Goal: Task Accomplishment & Management: Manage account settings

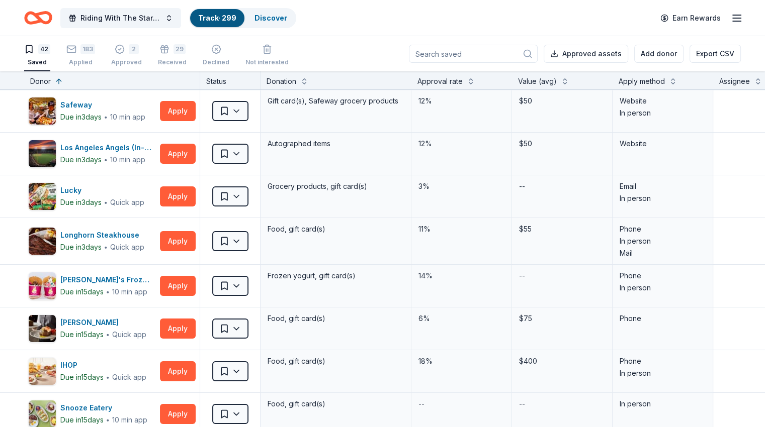
click at [94, 54] on div "183 Applied" at bounding box center [80, 55] width 29 height 22
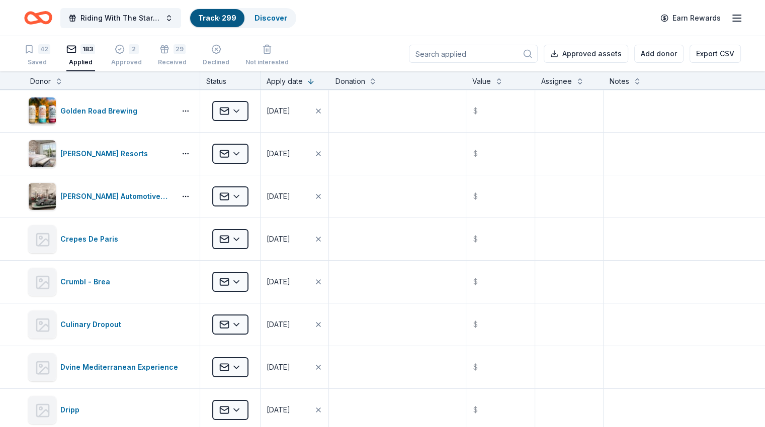
click at [506, 55] on input at bounding box center [473, 54] width 129 height 18
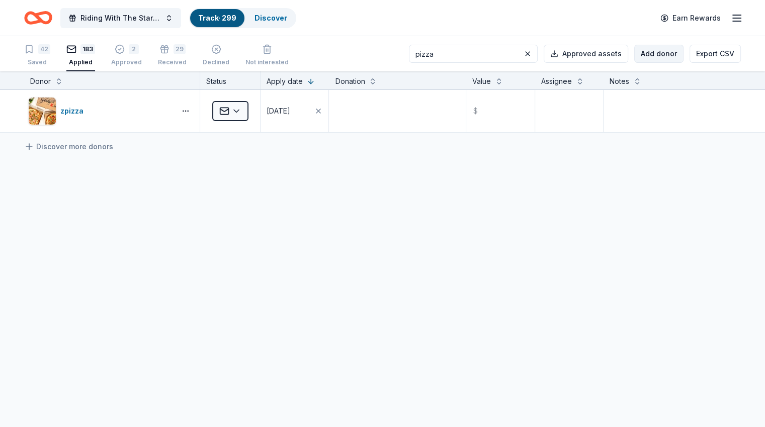
type input "pizza"
click at [644, 57] on button "Add donor" at bounding box center [658, 54] width 49 height 18
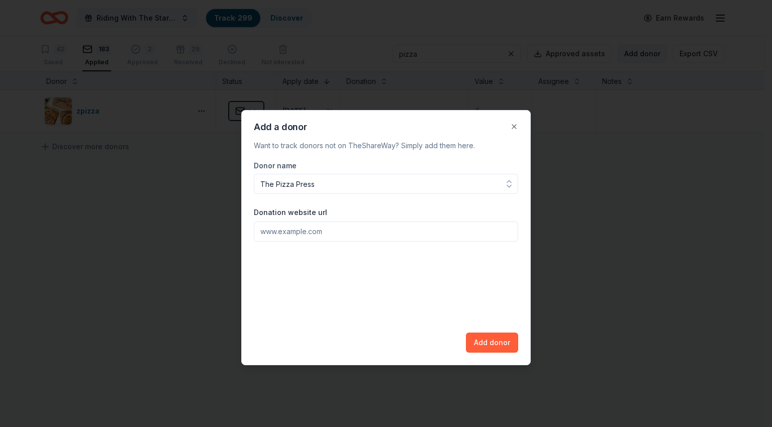
type input "The Pizza Press"
paste input "[URL][DOMAIN_NAME]"
type input "[URL][DOMAIN_NAME]"
click at [490, 334] on button "Add donor" at bounding box center [492, 343] width 52 height 20
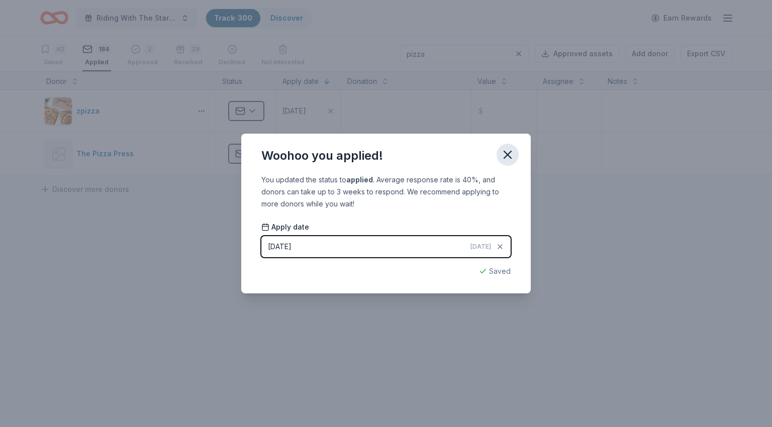
click at [510, 156] on icon "button" at bounding box center [508, 155] width 14 height 14
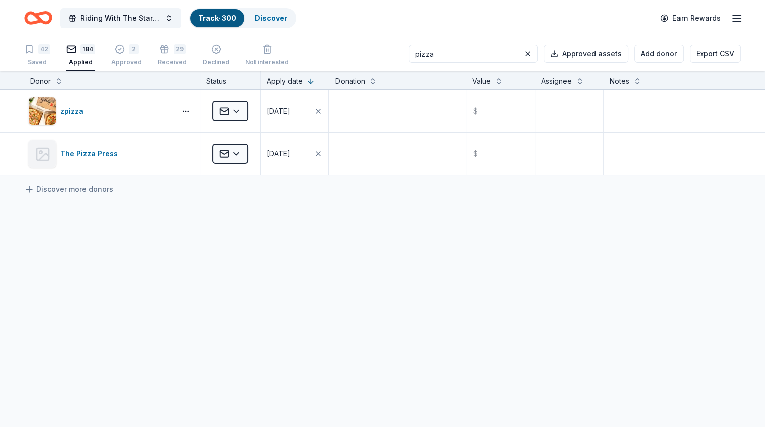
click at [448, 55] on input "pizza" at bounding box center [473, 54] width 129 height 18
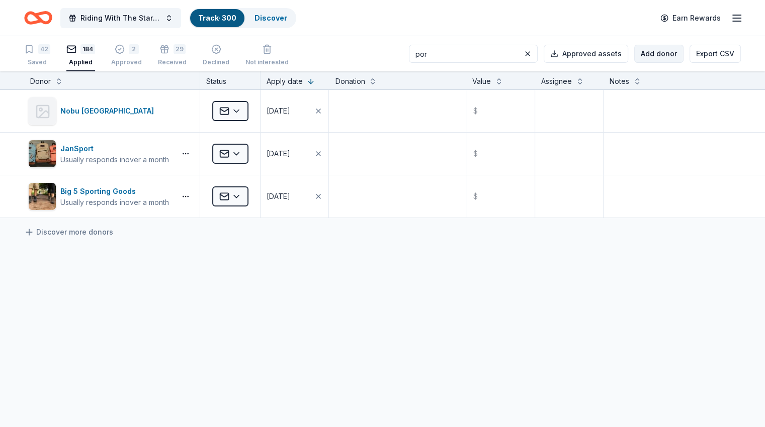
type input "por"
click at [644, 55] on button "Add donor" at bounding box center [658, 54] width 49 height 18
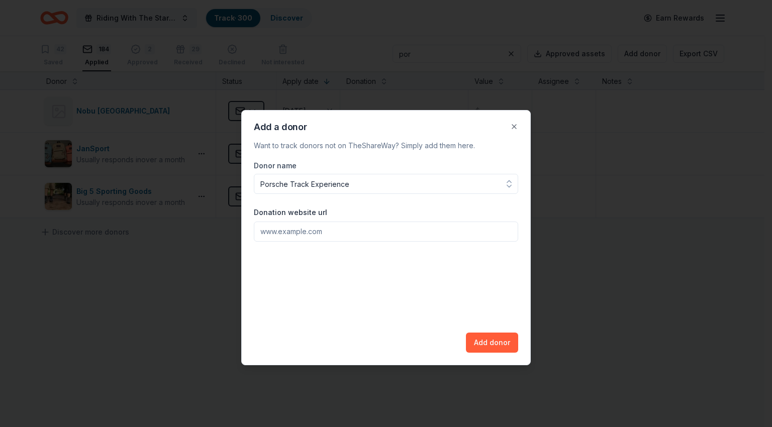
type input "Porsche Track Experience"
paste input "[URL][DOMAIN_NAME]"
type input "[URL][DOMAIN_NAME]"
click at [489, 346] on button "Add donor" at bounding box center [492, 343] width 52 height 20
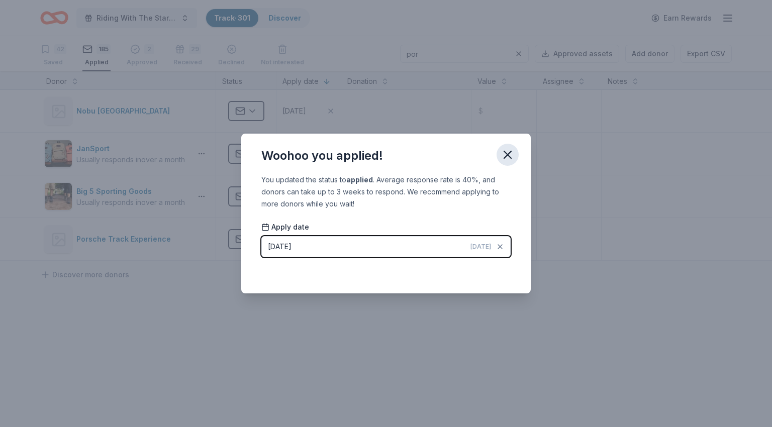
click at [507, 155] on icon "button" at bounding box center [507, 154] width 7 height 7
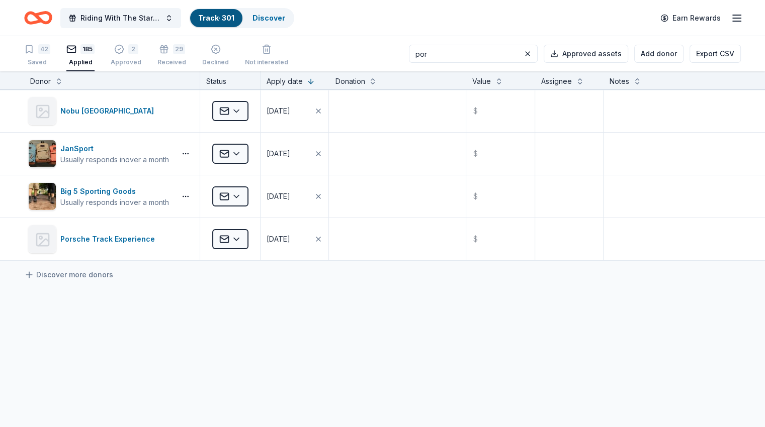
click at [481, 55] on input "por" at bounding box center [473, 54] width 129 height 18
type input "prp"
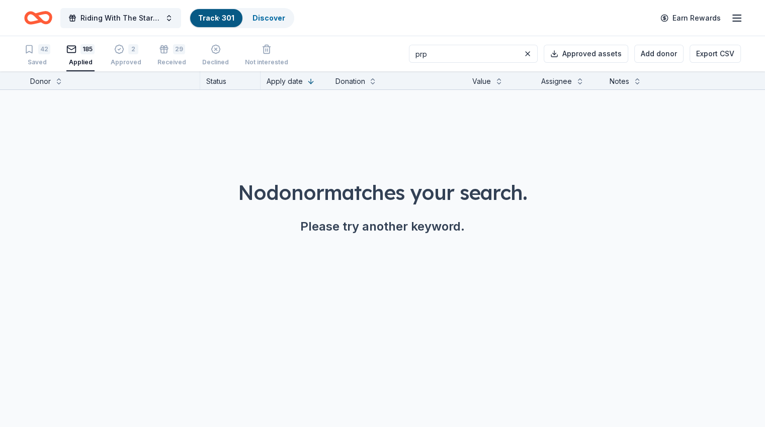
click at [481, 55] on input "prp" at bounding box center [473, 54] width 129 height 18
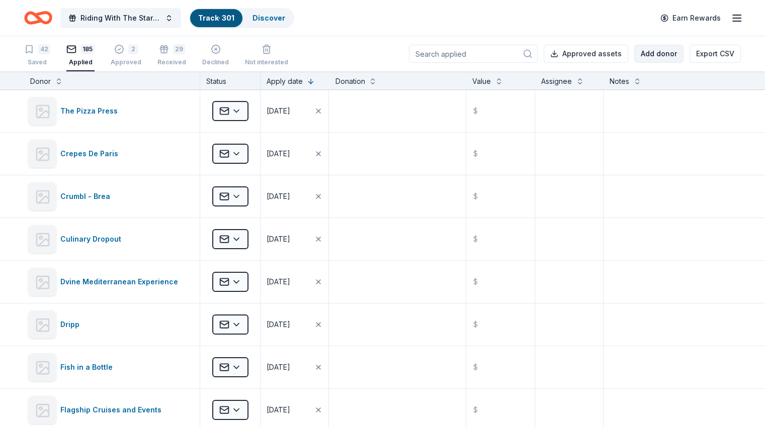
click at [658, 57] on button "Add donor" at bounding box center [658, 54] width 49 height 18
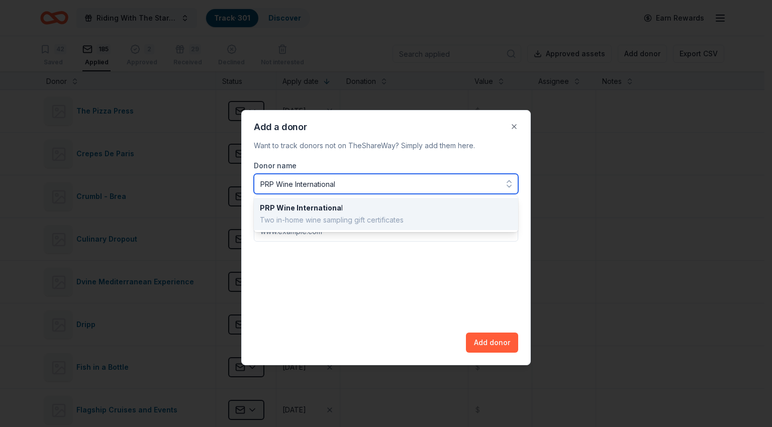
type input "PRP Wine International"
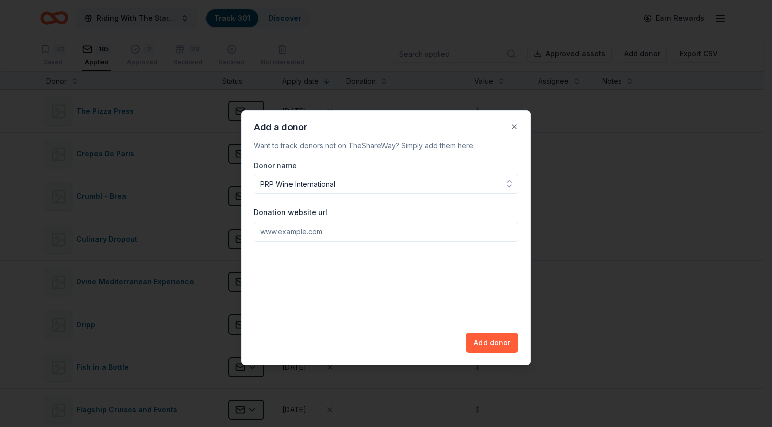
paste input "[URL][DOMAIN_NAME]"
type input "[URL][DOMAIN_NAME]"
click at [509, 345] on button "Add donor" at bounding box center [492, 343] width 52 height 20
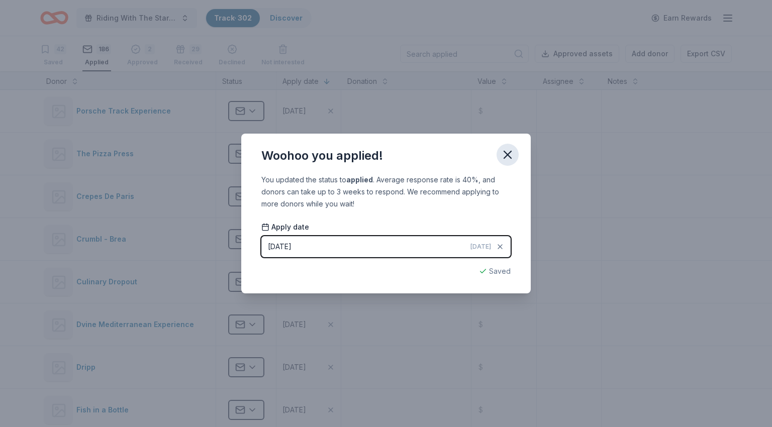
click at [508, 163] on button "button" at bounding box center [508, 155] width 22 height 22
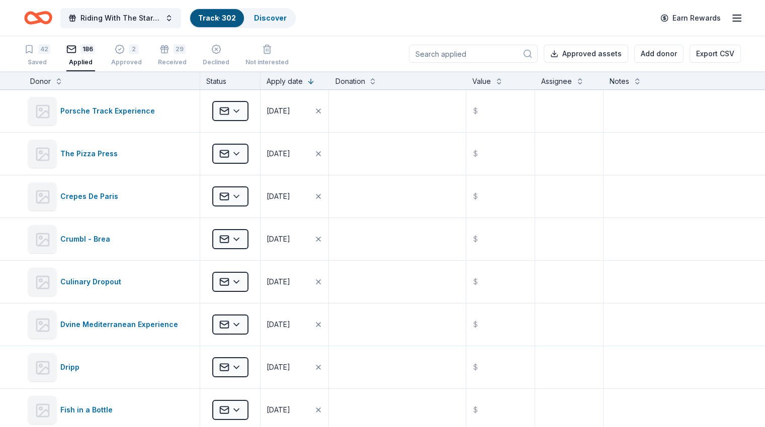
click at [442, 60] on input at bounding box center [473, 54] width 129 height 18
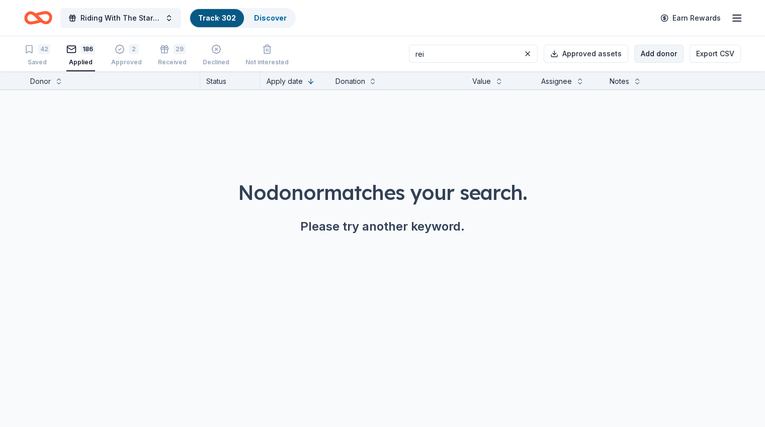
type input "rei"
click at [634, 53] on button "Add donor" at bounding box center [658, 54] width 49 height 18
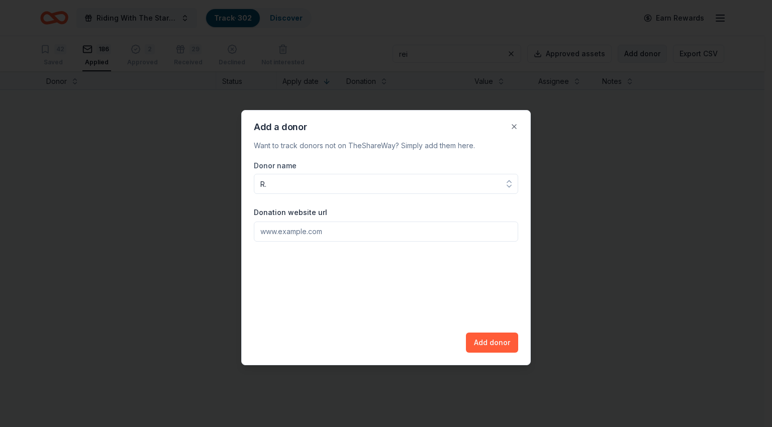
type input "R"
type input "REI"
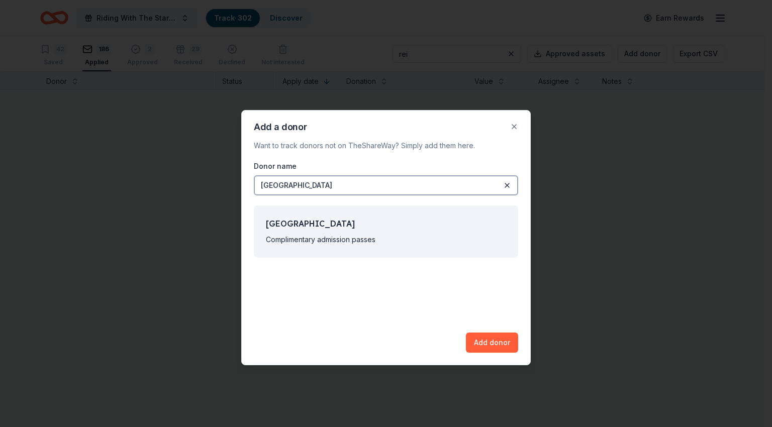
click at [335, 184] on div "[GEOGRAPHIC_DATA]" at bounding box center [386, 185] width 264 height 20
click at [507, 185] on button at bounding box center [507, 185] width 12 height 12
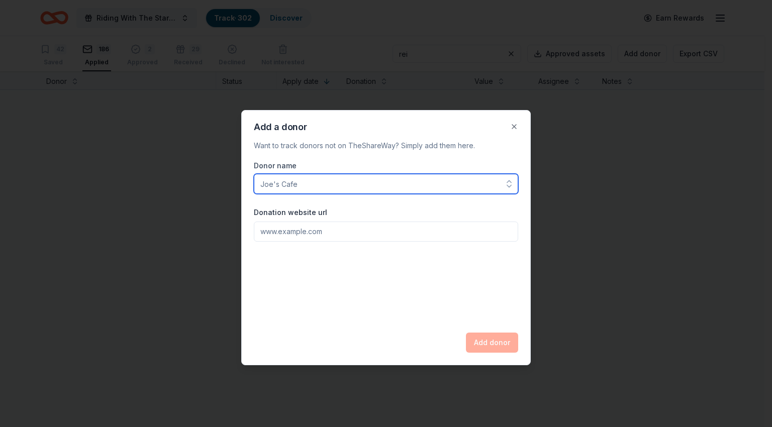
click at [324, 182] on input "Donor name" at bounding box center [386, 184] width 264 height 20
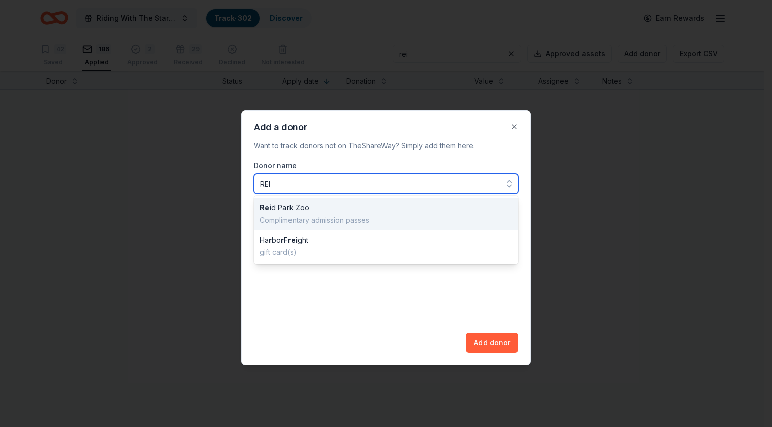
click at [324, 181] on input "REI" at bounding box center [386, 184] width 264 height 20
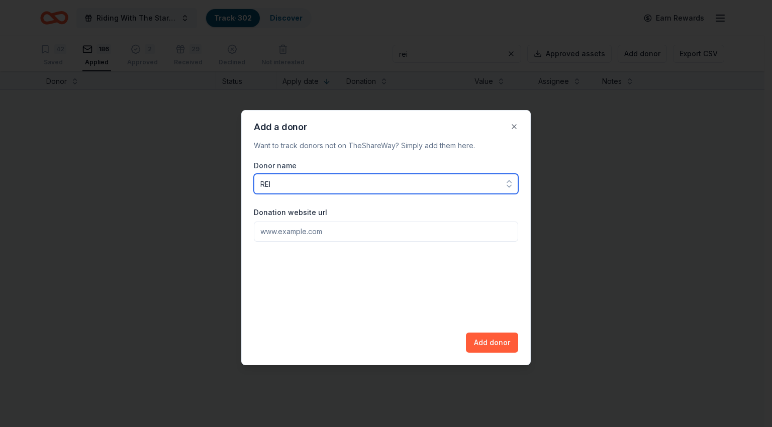
type input "REI"
drag, startPoint x: 352, startPoint y: 236, endPoint x: 374, endPoint y: 214, distance: 31.3
click at [352, 235] on input "Donation website url" at bounding box center [386, 232] width 264 height 20
paste input "[URL][DOMAIN_NAME]"
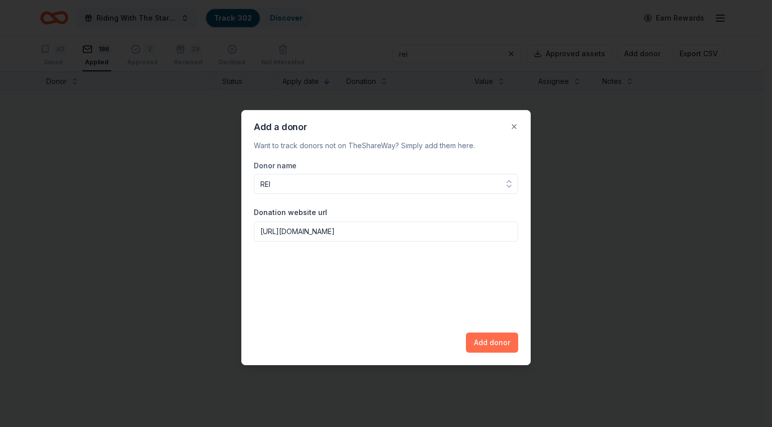
type input "[URL][DOMAIN_NAME]"
click at [484, 341] on button "Add donor" at bounding box center [492, 343] width 52 height 20
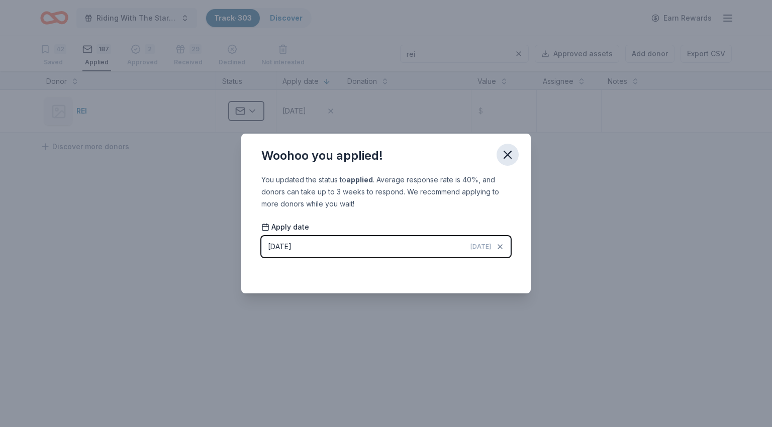
click at [507, 155] on icon "button" at bounding box center [507, 154] width 7 height 7
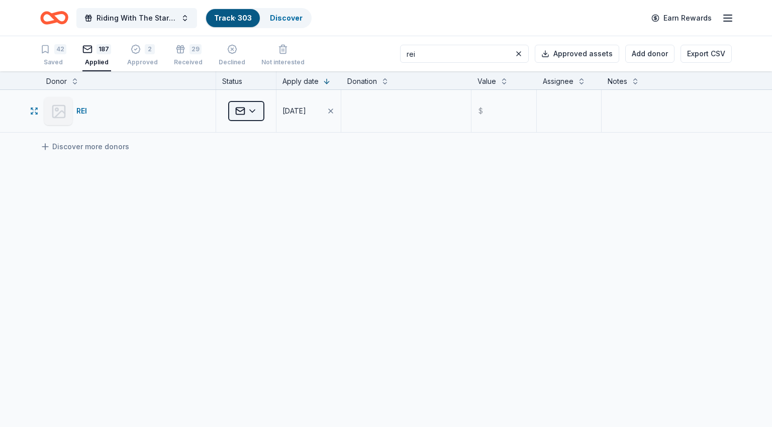
click at [255, 114] on html "Riding With The Stars Gala Track · 303 Discover Earn Rewards 42 Saved 187 Appli…" at bounding box center [386, 213] width 772 height 427
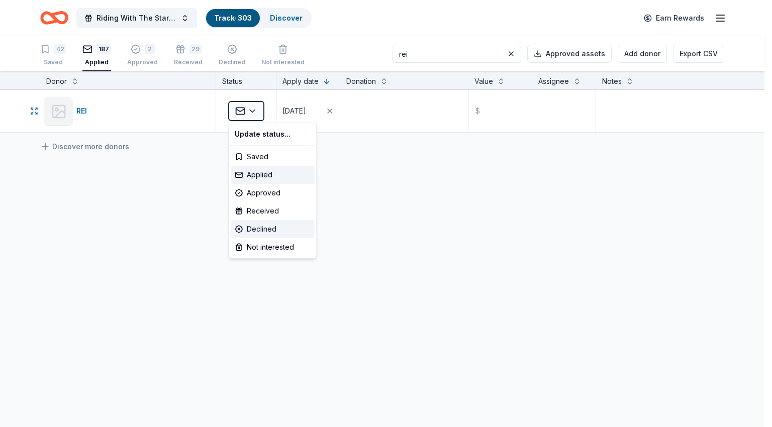
click at [266, 231] on div "Declined" at bounding box center [272, 229] width 83 height 18
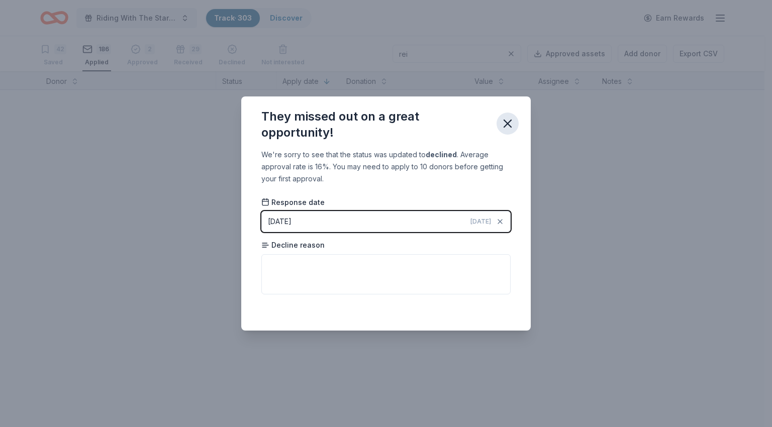
click at [509, 126] on icon "button" at bounding box center [508, 124] width 14 height 14
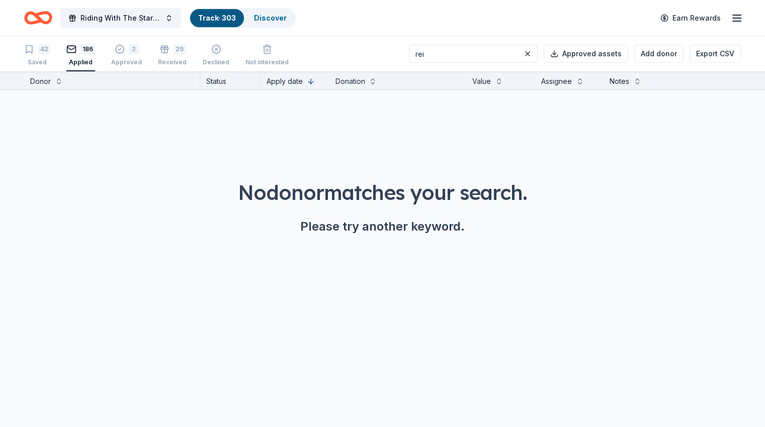
click at [95, 53] on div "186" at bounding box center [87, 49] width 15 height 10
click at [463, 53] on input "rei" at bounding box center [473, 54] width 129 height 18
type input "rainb"
click at [648, 51] on button "Add donor" at bounding box center [658, 54] width 49 height 18
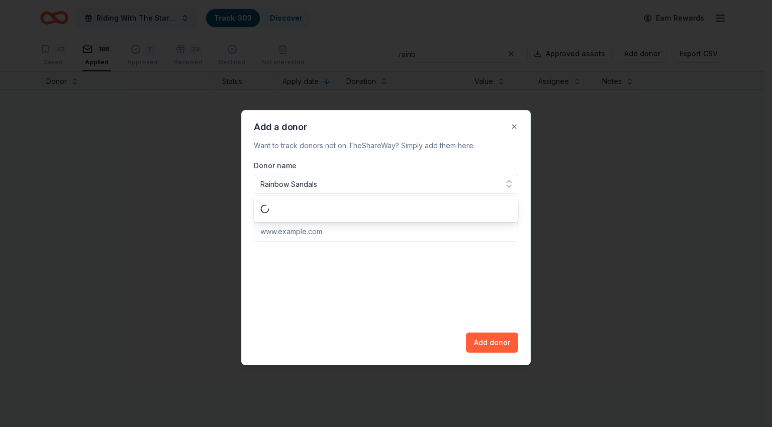
type input "Rainbow Sandals"
paste input "[URL][DOMAIN_NAME]"
type input "[URL][DOMAIN_NAME]"
click at [488, 348] on button "Add donor" at bounding box center [492, 343] width 52 height 20
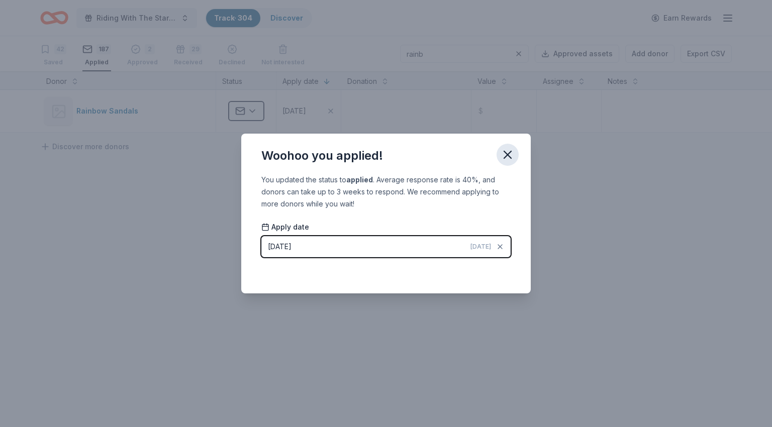
click at [513, 161] on icon "button" at bounding box center [508, 155] width 14 height 14
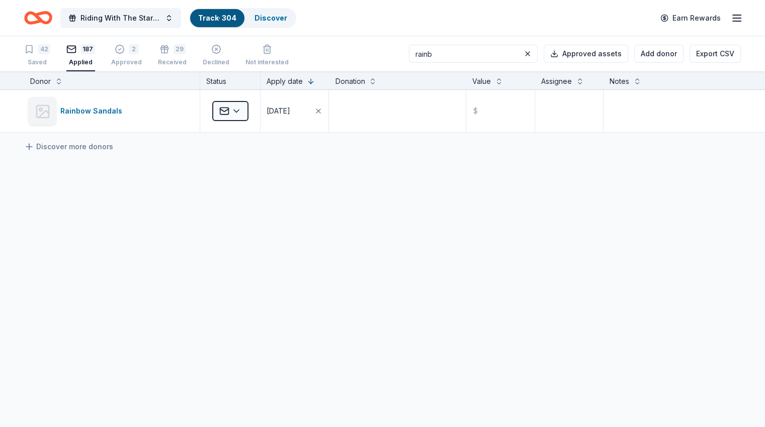
click at [448, 53] on input "rainb" at bounding box center [473, 54] width 129 height 18
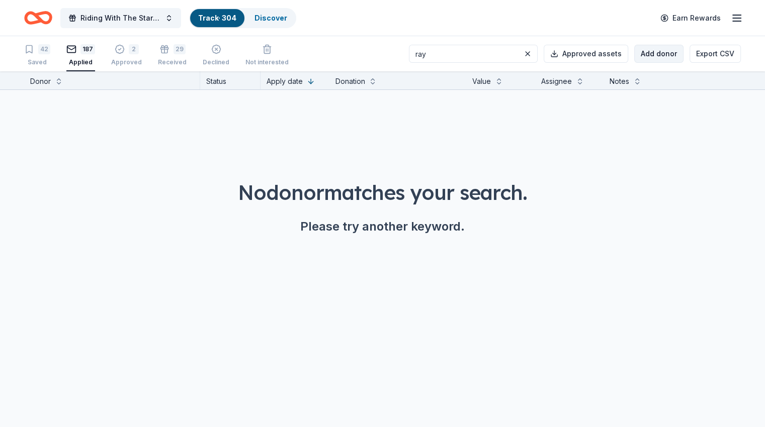
type input "ray"
click at [639, 48] on button "Add donor" at bounding box center [658, 54] width 49 height 18
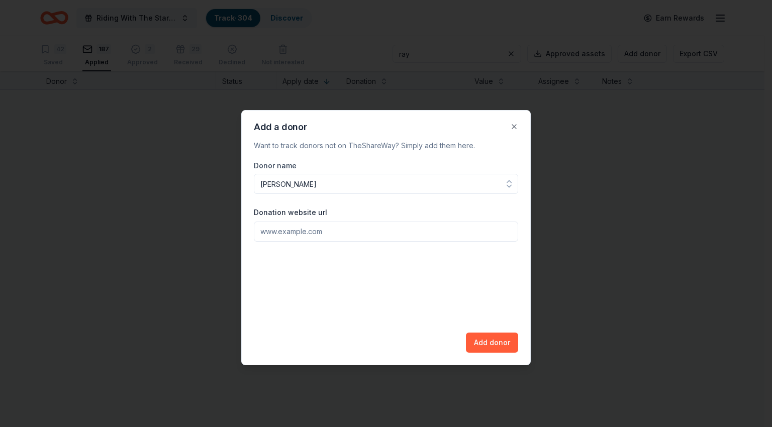
type input "[PERSON_NAME]"
paste input "[URL][DOMAIN_NAME]"
type input "[URL][DOMAIN_NAME]"
click at [502, 345] on button "Add donor" at bounding box center [492, 343] width 52 height 20
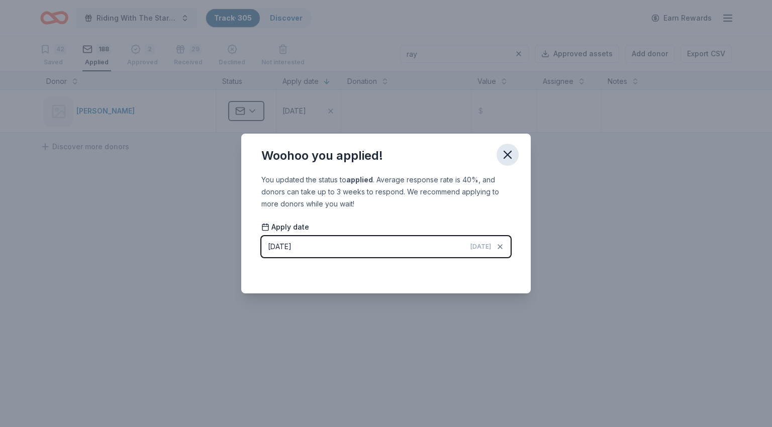
click at [501, 157] on icon "button" at bounding box center [508, 155] width 14 height 14
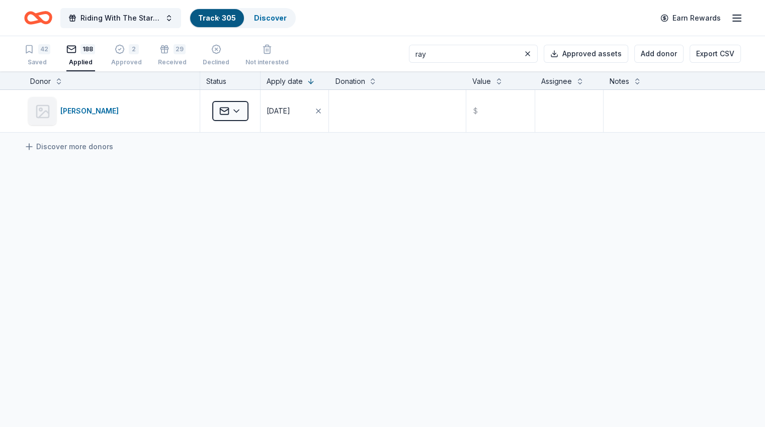
click at [445, 55] on input "ray" at bounding box center [473, 54] width 129 height 18
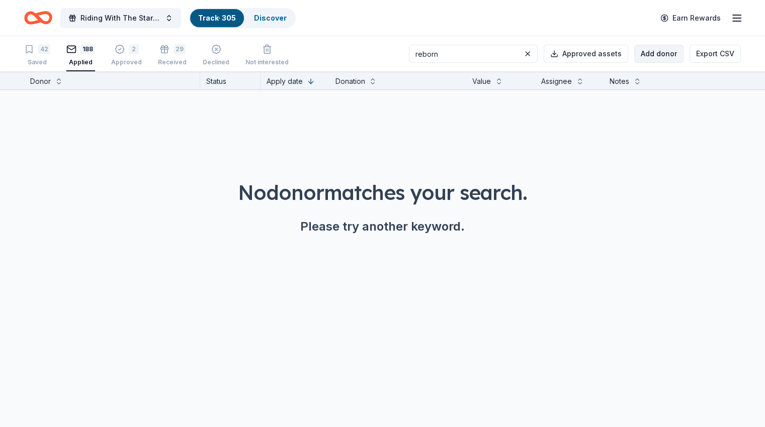
type input "reborn"
click at [637, 52] on button "Add donor" at bounding box center [658, 54] width 49 height 18
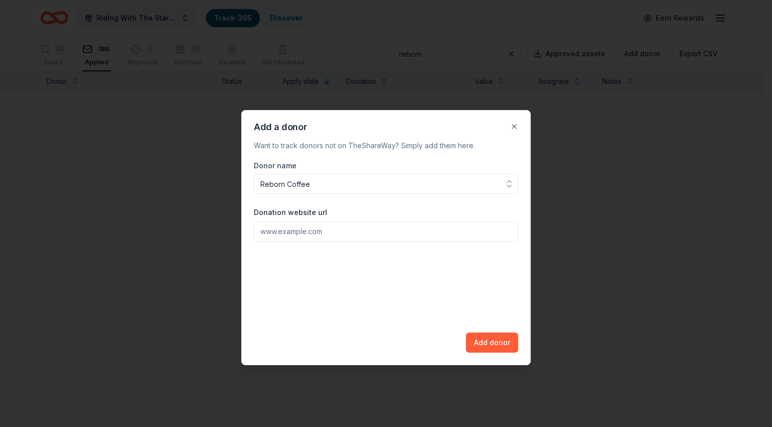
type input "Reborn Coffee"
paste input "[URL][DOMAIN_NAME]"
type input "[URL][DOMAIN_NAME]"
click at [503, 342] on button "Add donor" at bounding box center [492, 343] width 52 height 20
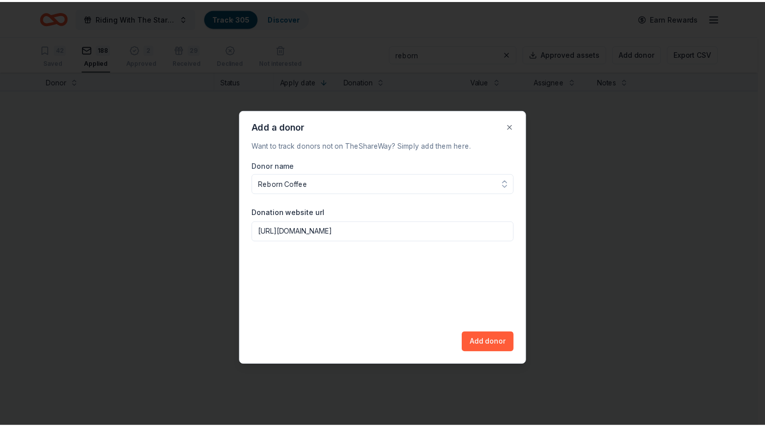
scroll to position [0, 0]
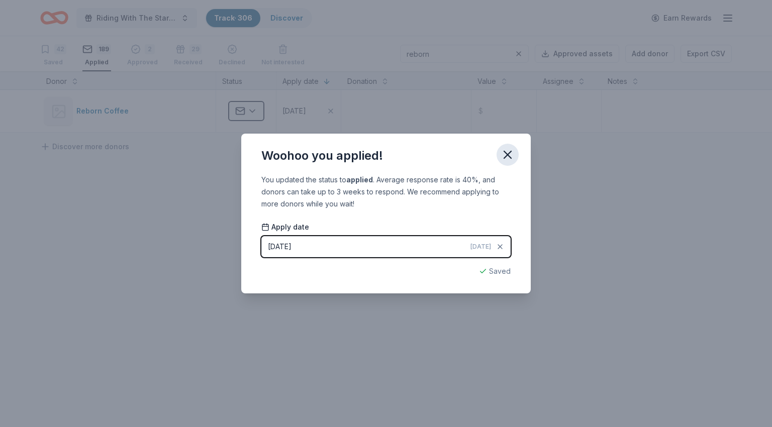
click at [506, 157] on icon "button" at bounding box center [507, 154] width 7 height 7
